Goal: Find specific page/section: Find specific page/section

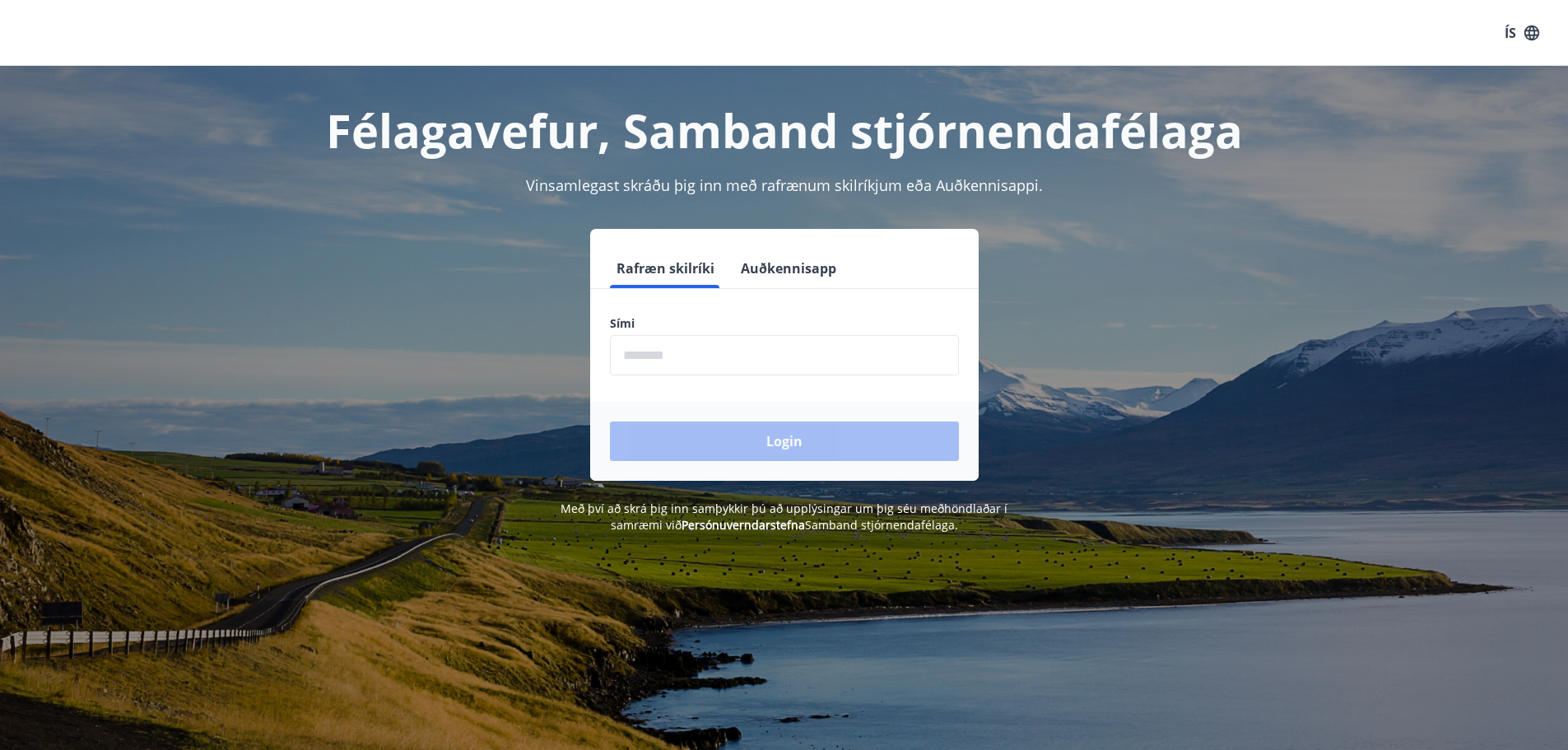
click at [762, 356] on input "phone" at bounding box center [784, 355] width 349 height 41
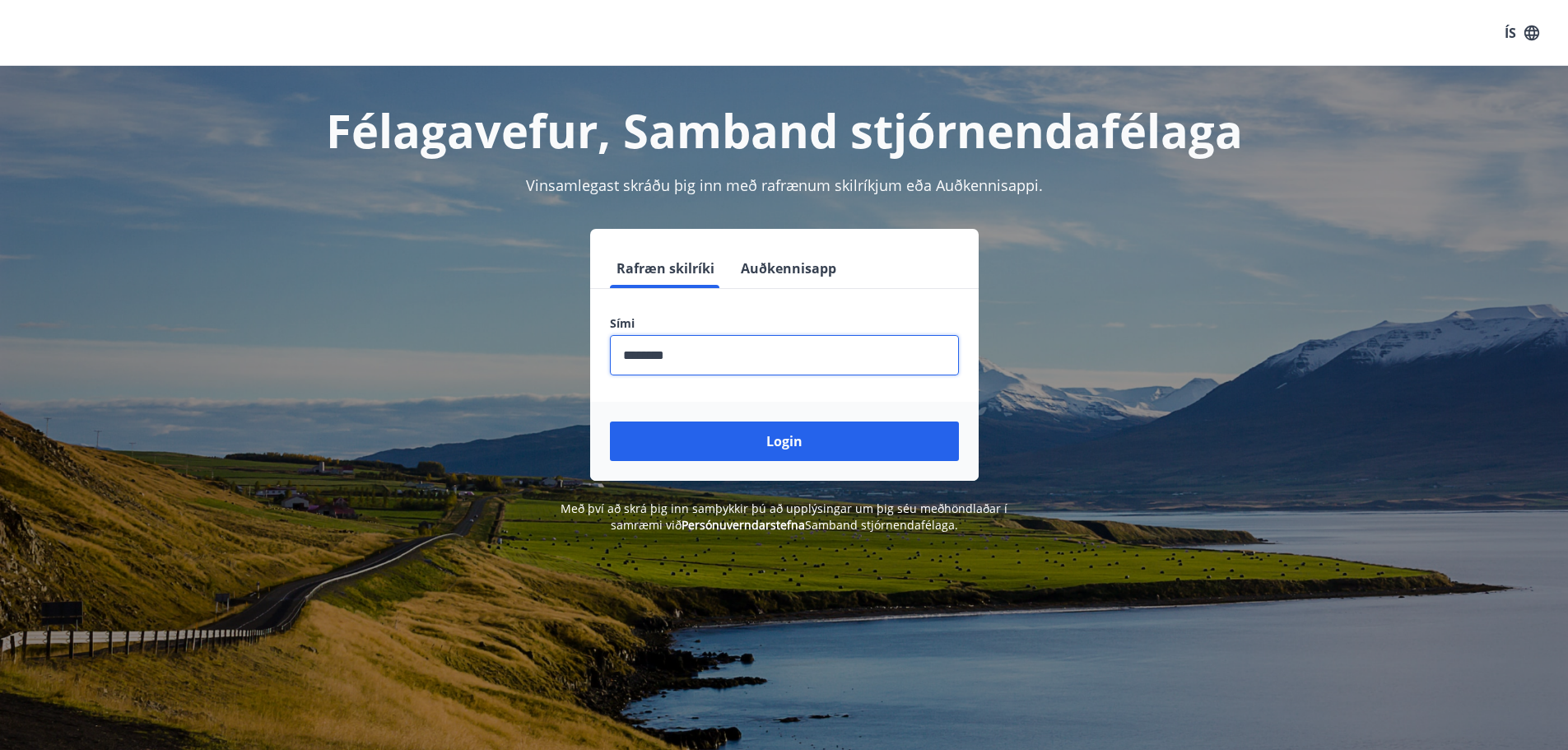
type input "********"
click at [610, 422] on button "Login" at bounding box center [784, 442] width 349 height 40
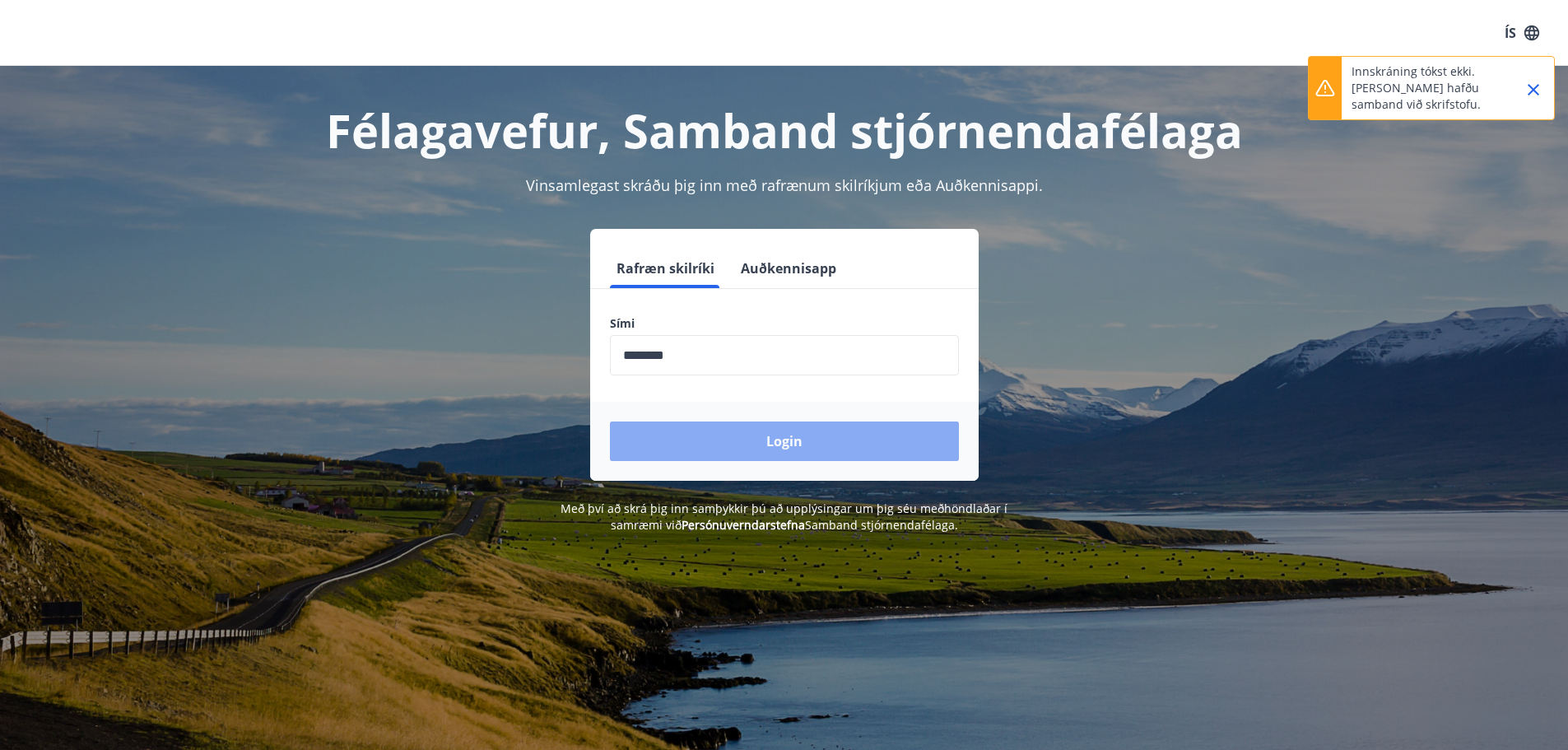
click at [770, 434] on button "Login" at bounding box center [784, 442] width 349 height 40
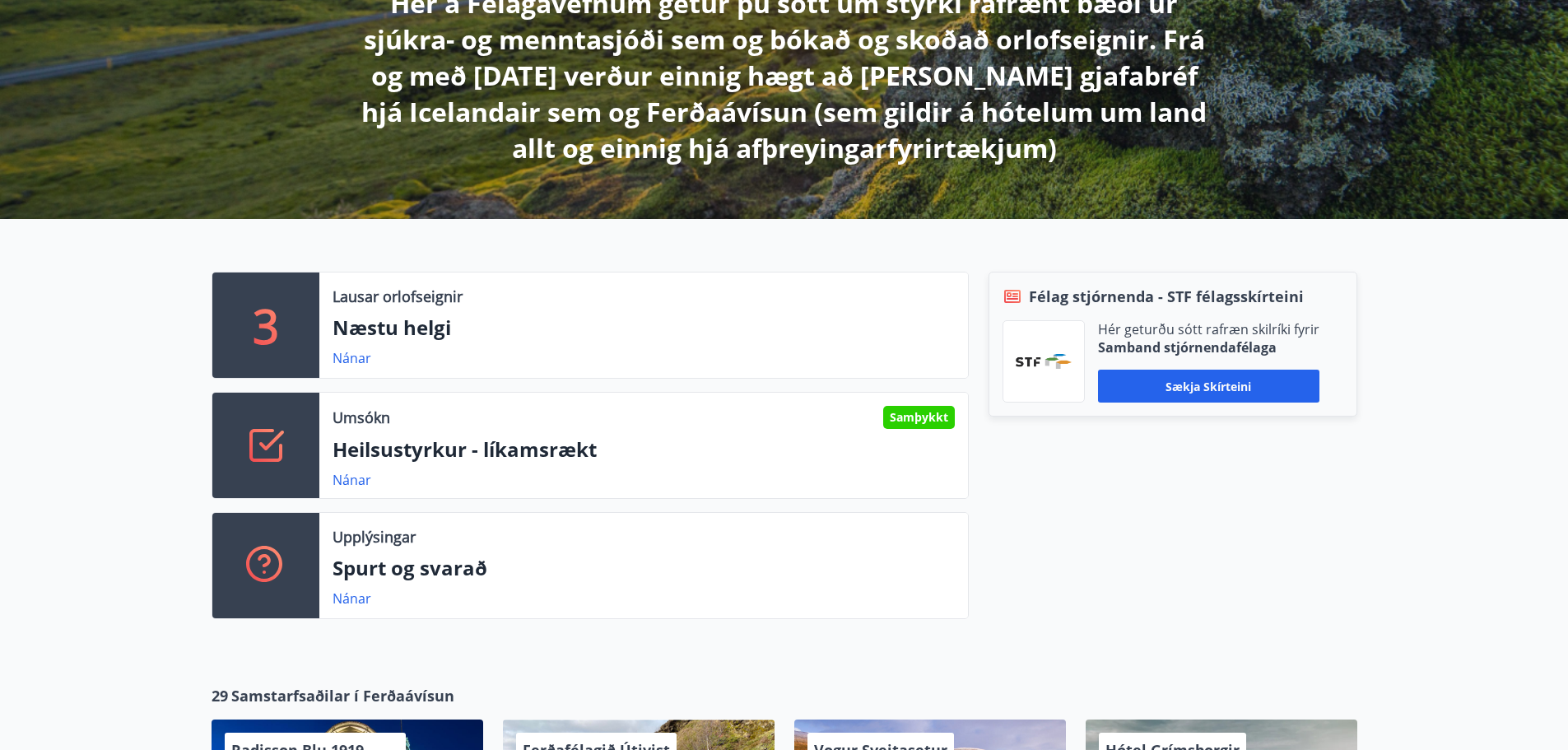
scroll to position [412, 0]
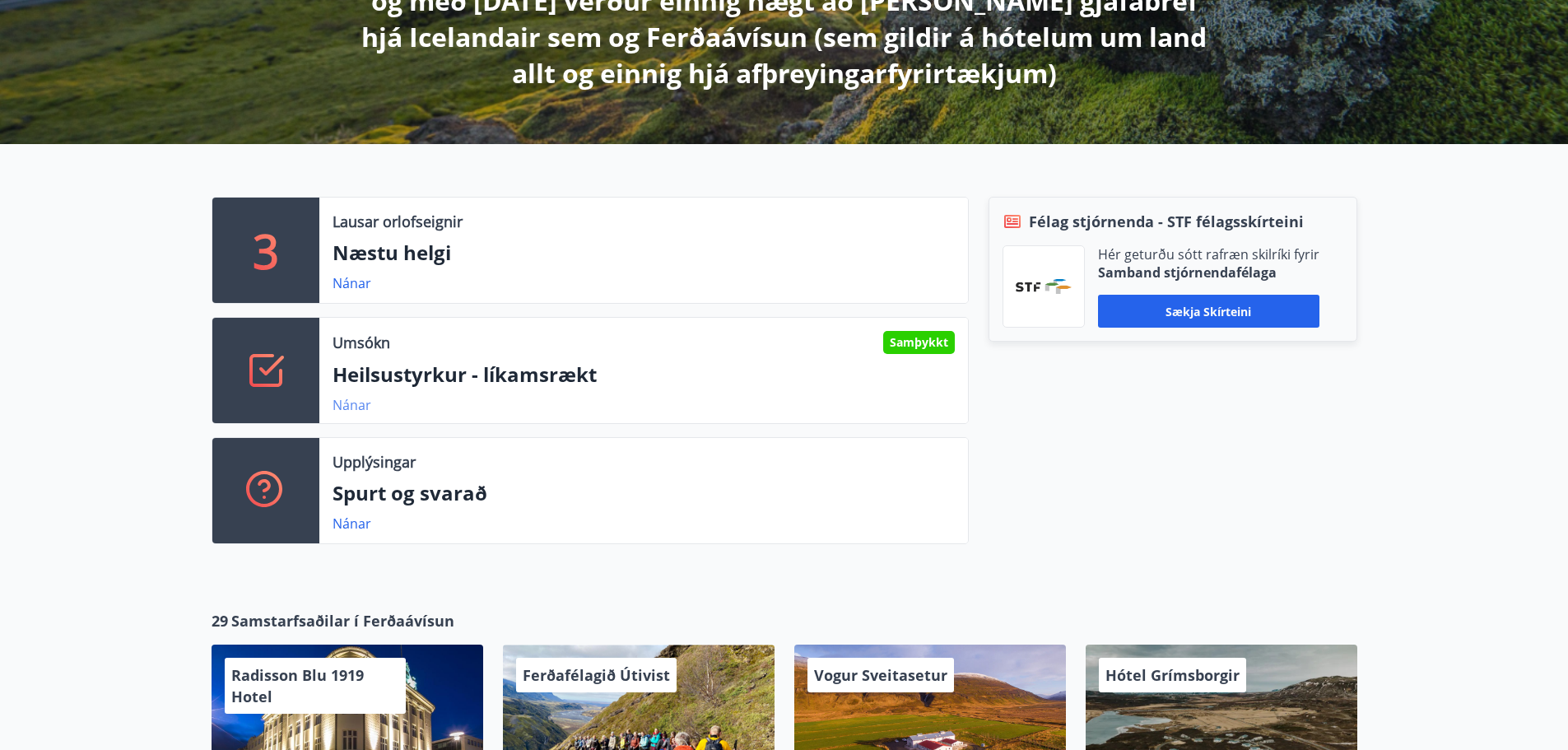
click at [363, 405] on link "Nánar" at bounding box center [351, 405] width 39 height 18
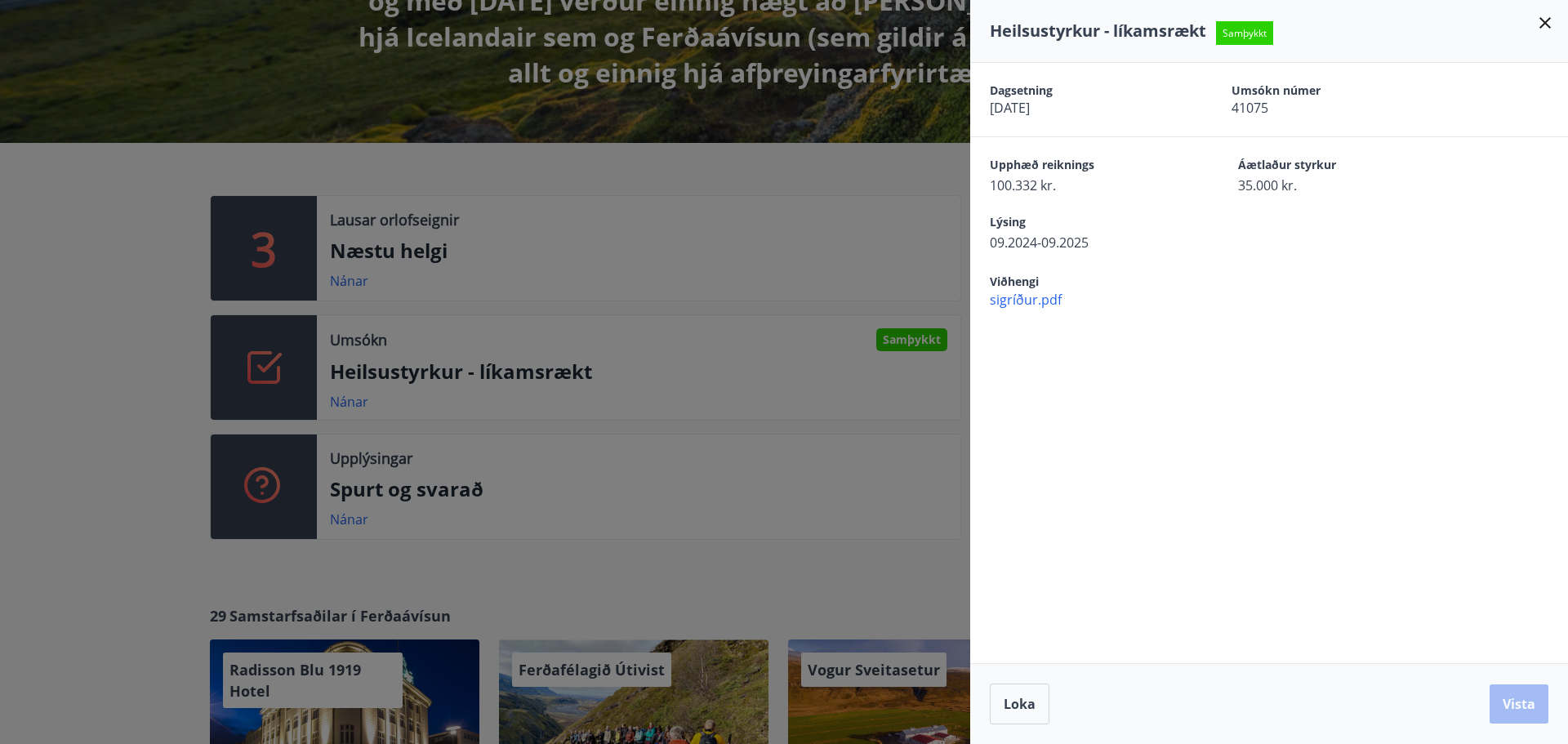
click at [534, 251] on div at bounding box center [784, 372] width 1568 height 744
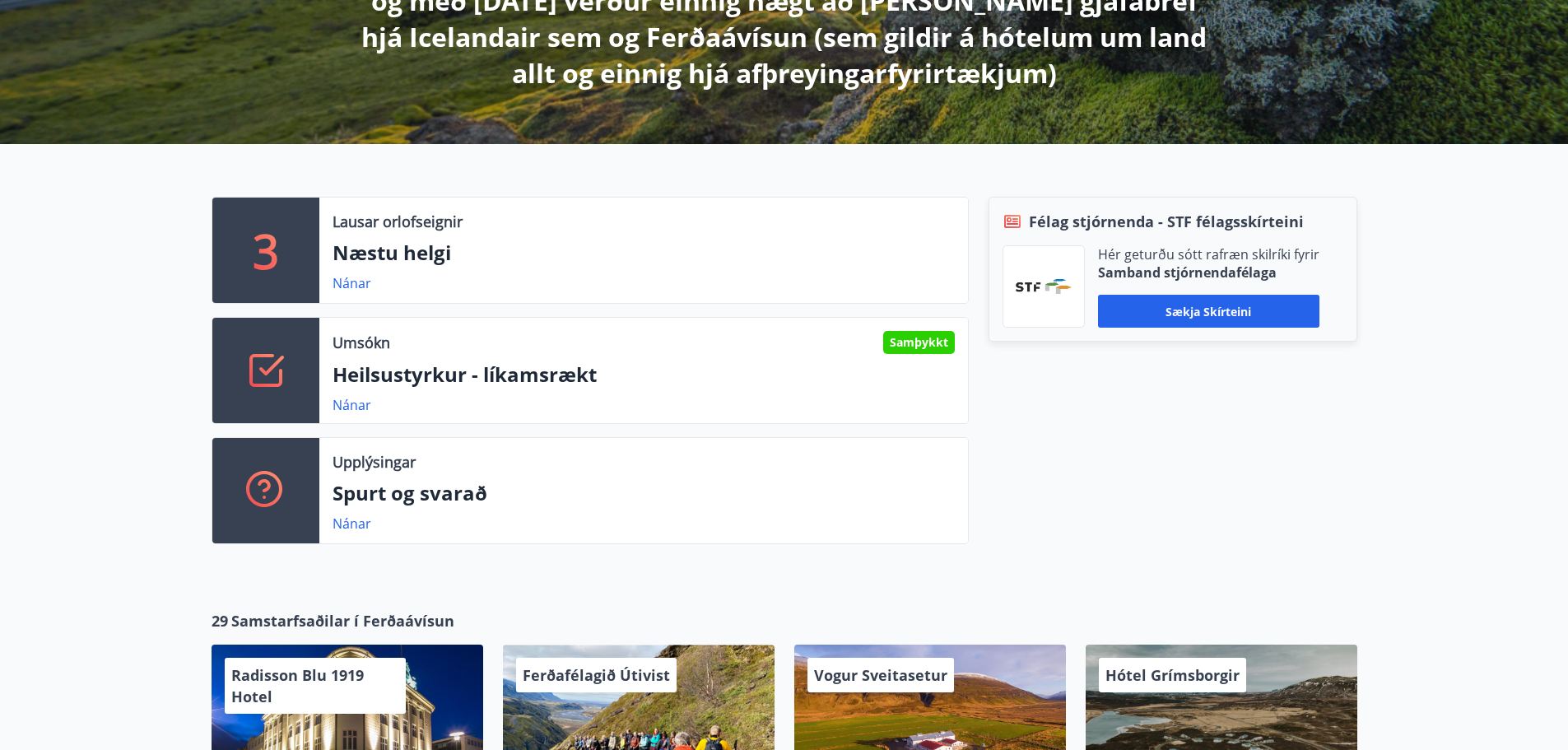
click at [593, 326] on div "Umsókn Samþykkt Heilsustyrkur - líkamsrækt Nánar" at bounding box center [643, 370] width 649 height 105
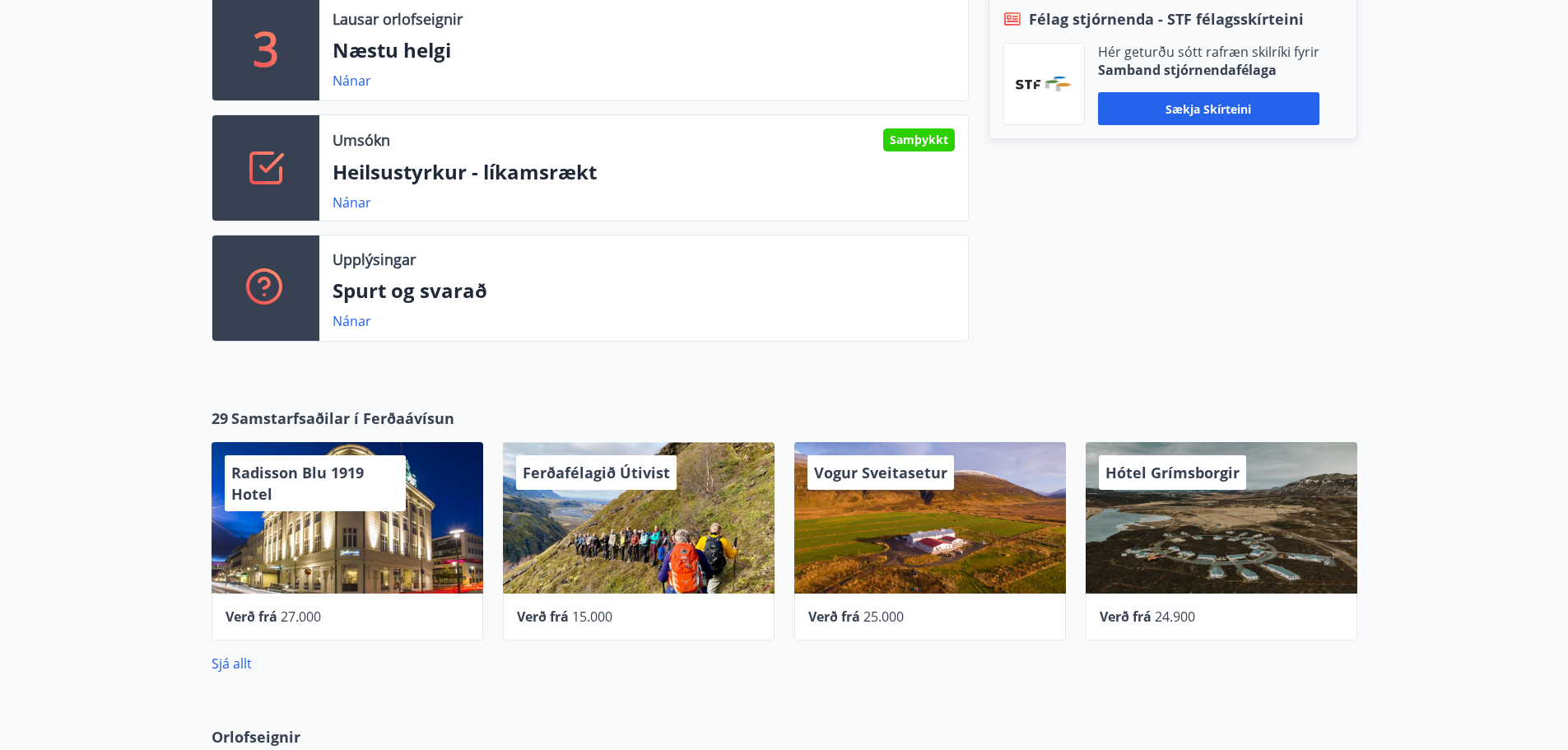
scroll to position [576, 0]
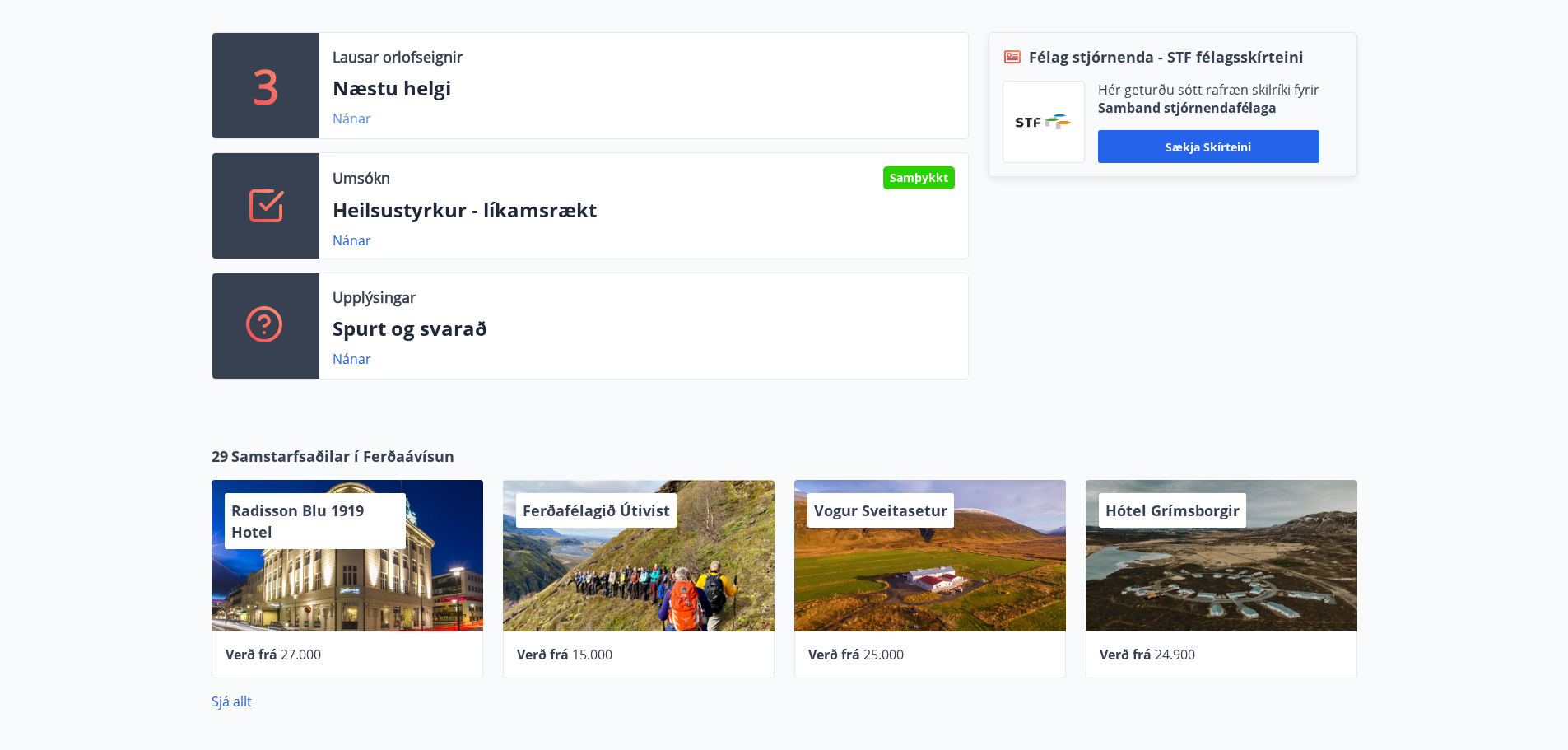
click at [360, 119] on link "Nánar" at bounding box center [351, 118] width 39 height 18
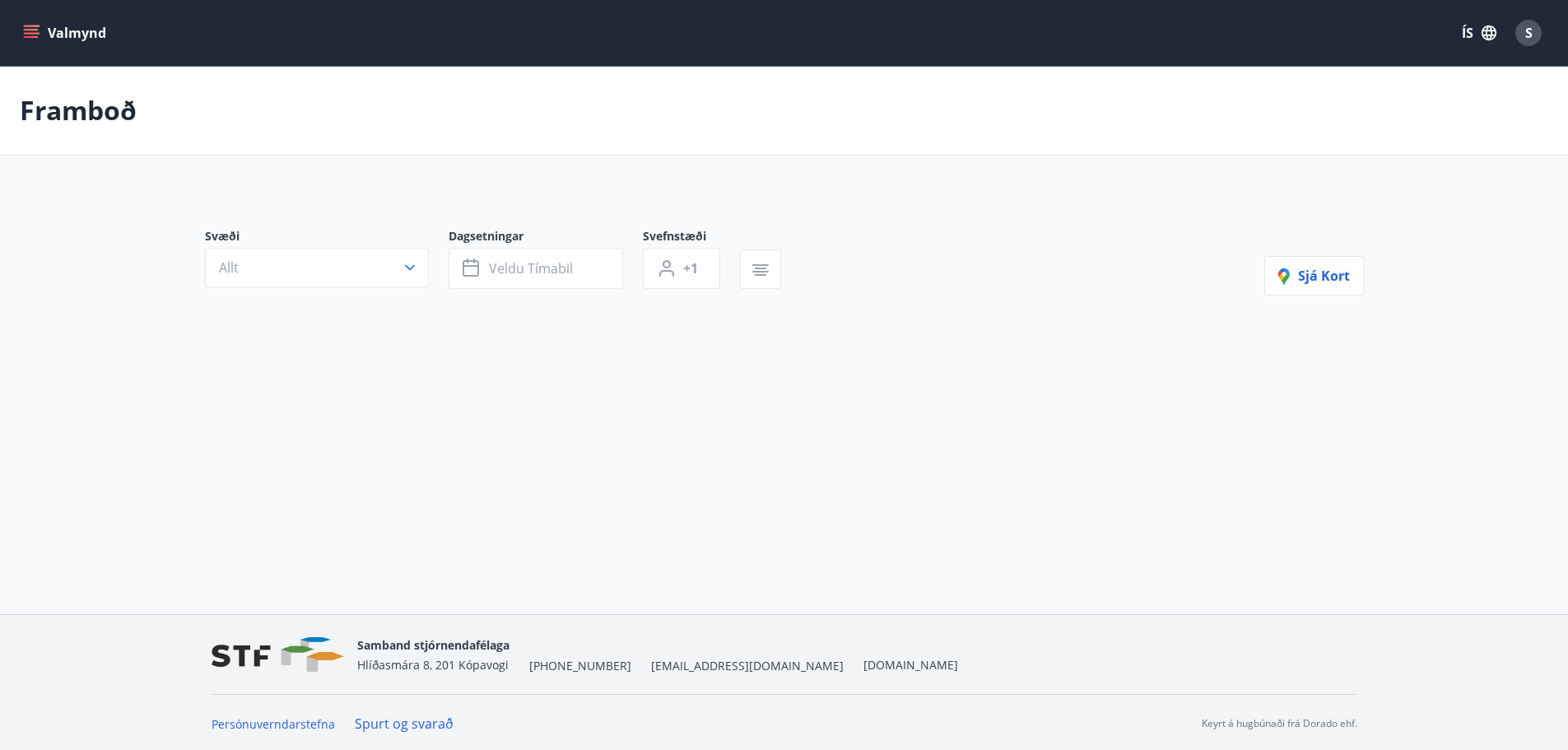
type input "*"
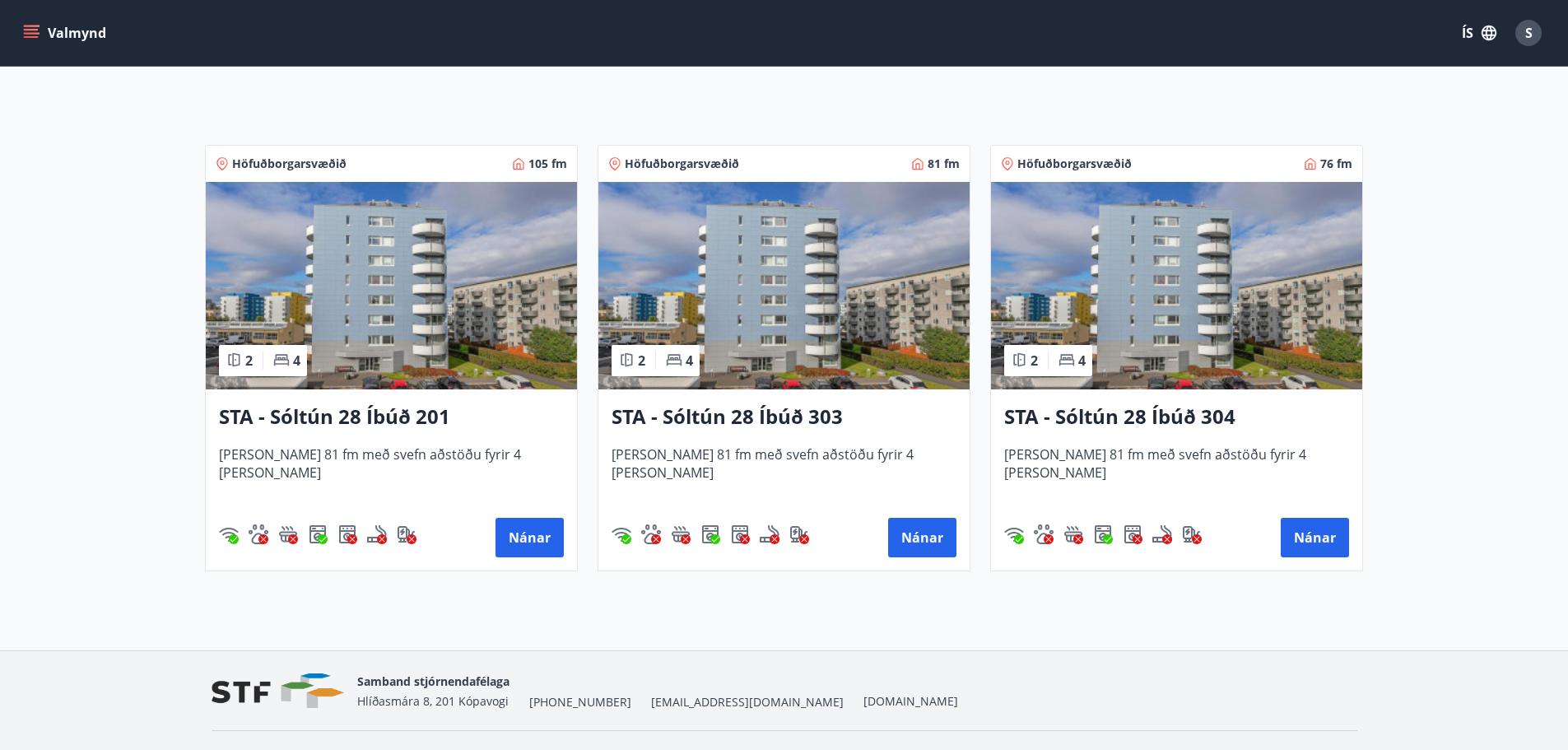
scroll to position [311, 0]
